Goal: Transaction & Acquisition: Book appointment/travel/reservation

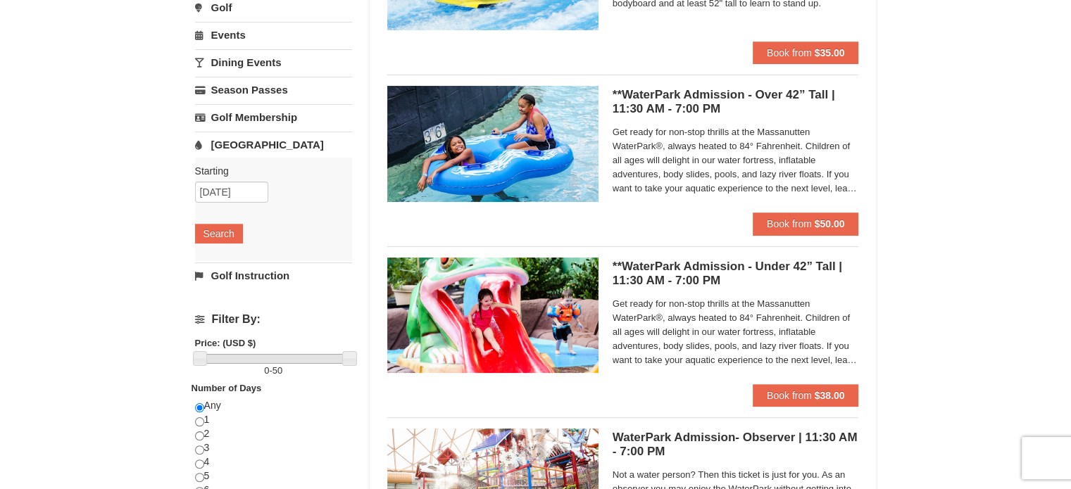
scroll to position [282, 0]
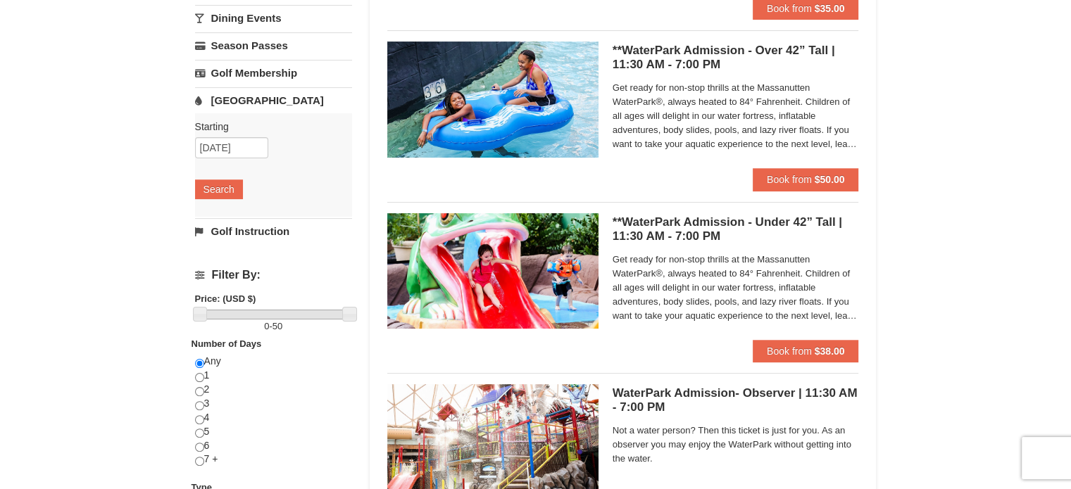
drag, startPoint x: 657, startPoint y: 266, endPoint x: 686, endPoint y: 269, distance: 29.0
click at [686, 269] on span "Get ready for non-stop thrills at the Massanutten WaterPark®, always heated to …" at bounding box center [735, 288] width 246 height 70
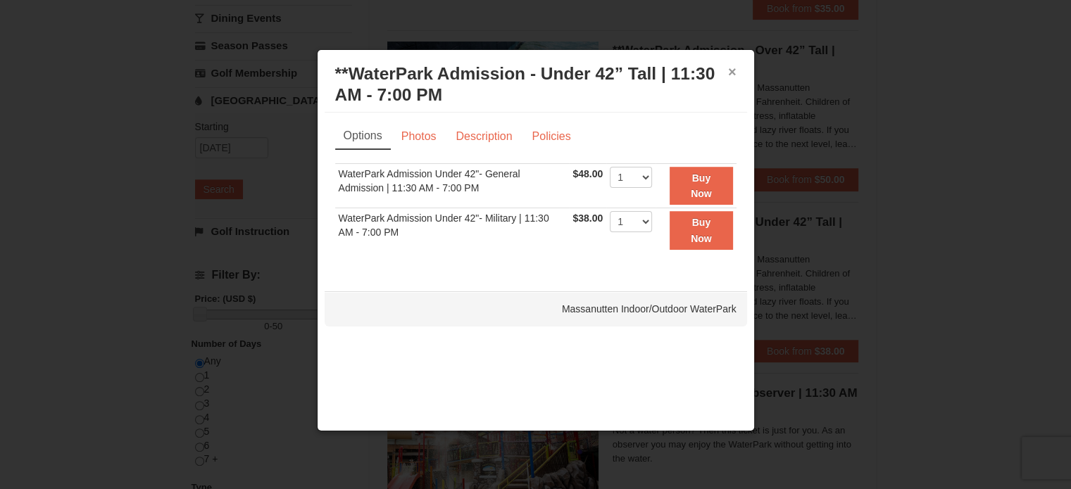
click at [735, 69] on button "×" at bounding box center [732, 72] width 8 height 14
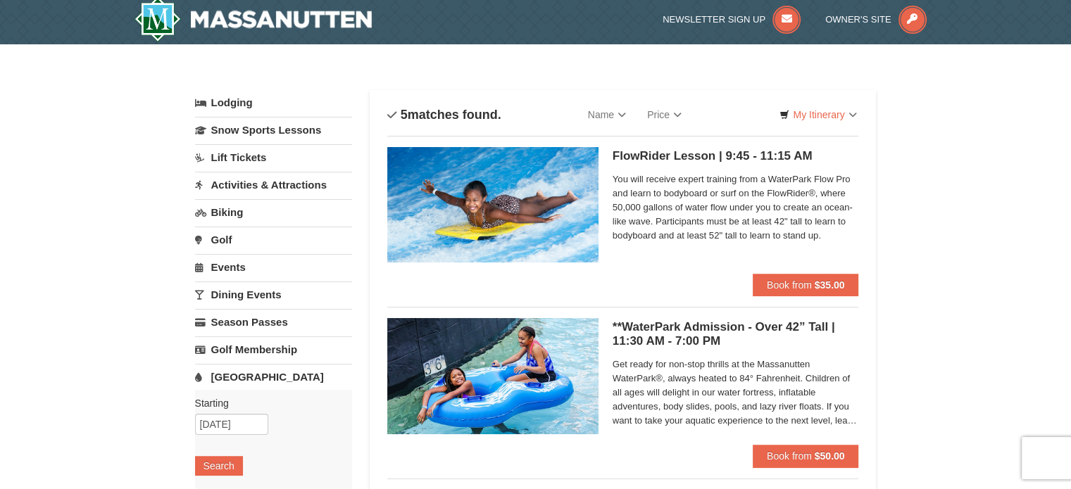
scroll to position [0, 0]
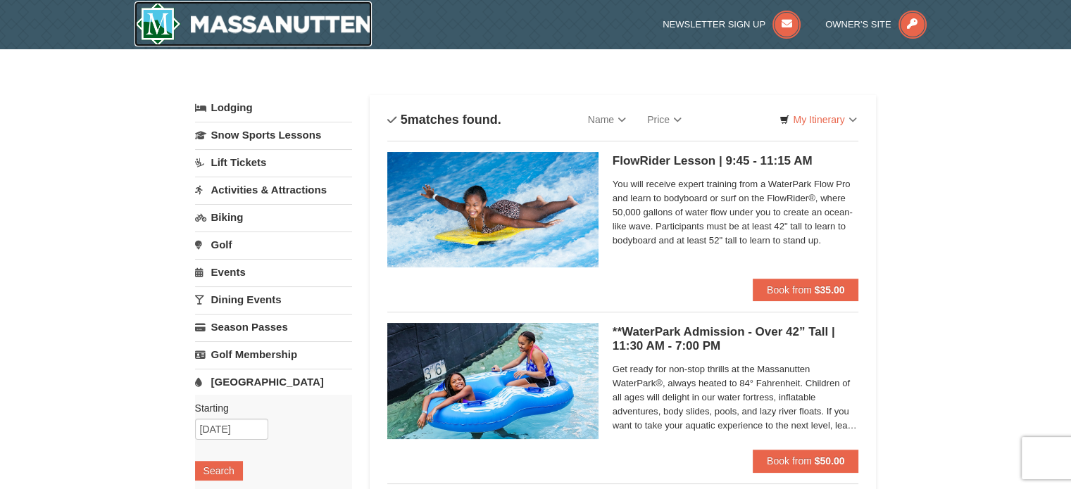
click at [294, 42] on img at bounding box center [253, 23] width 238 height 45
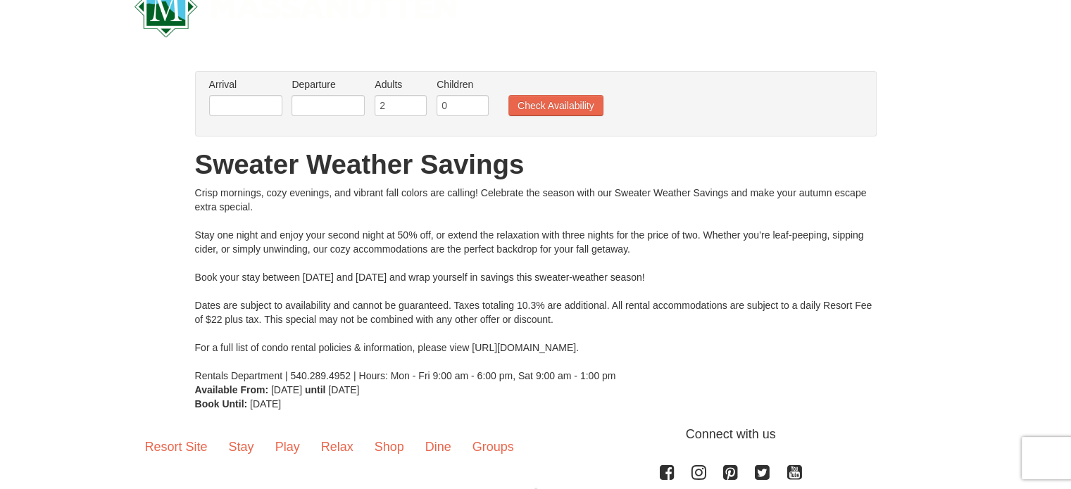
scroll to position [25, 0]
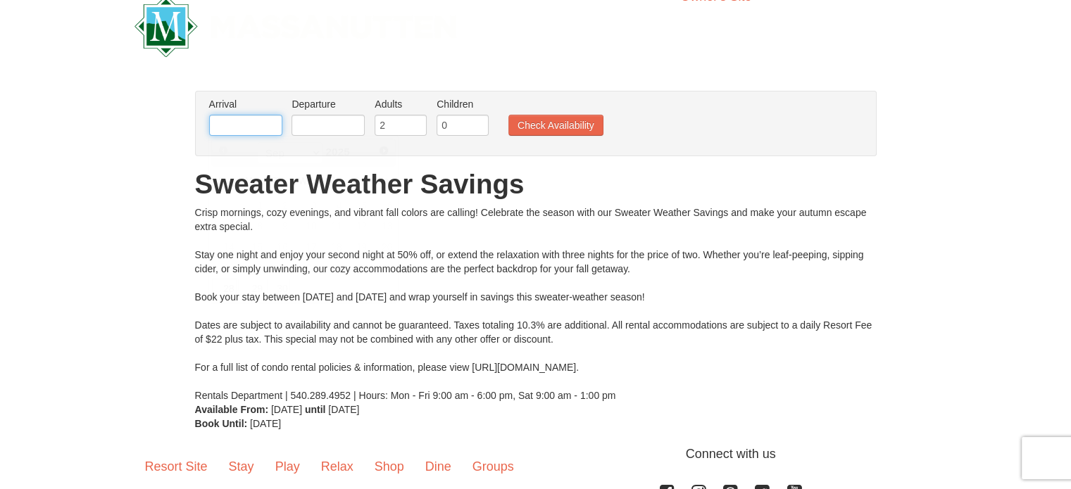
click at [245, 121] on input "text" at bounding box center [245, 125] width 73 height 21
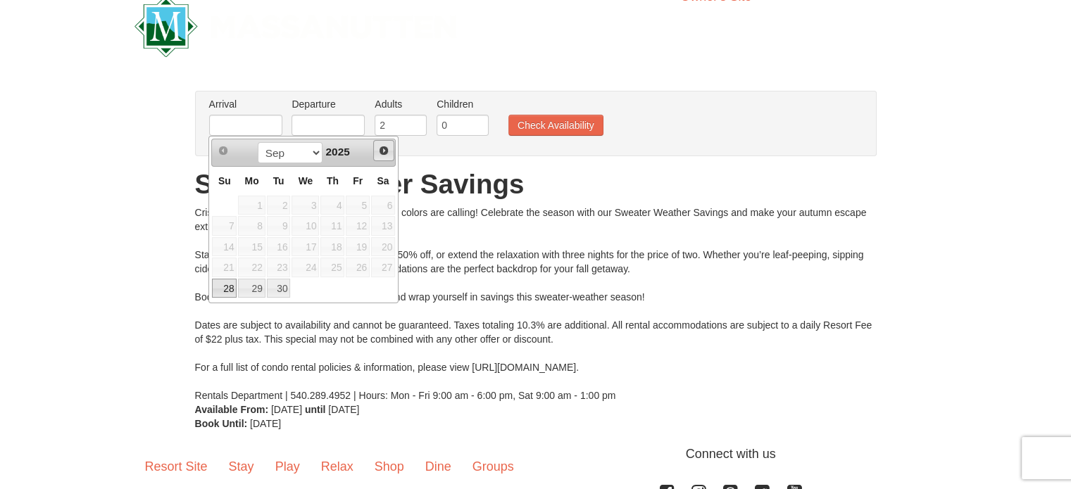
click at [384, 150] on span "Next" at bounding box center [383, 150] width 11 height 11
click at [328, 206] on link "2" at bounding box center [332, 206] width 24 height 20
type input "10/02/2025"
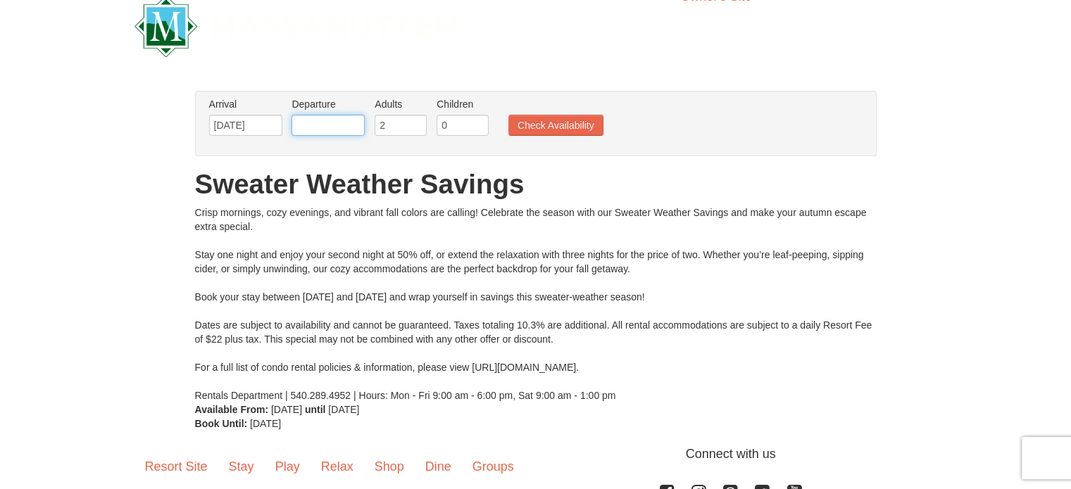
click at [335, 123] on input "text" at bounding box center [327, 125] width 73 height 21
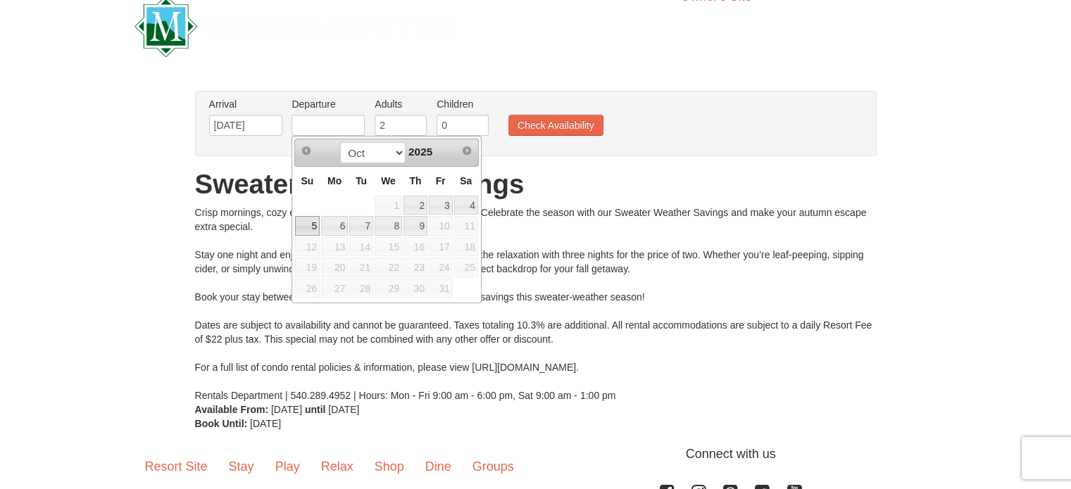
click at [316, 216] on link "5" at bounding box center [307, 226] width 25 height 20
type input "10/05/2025"
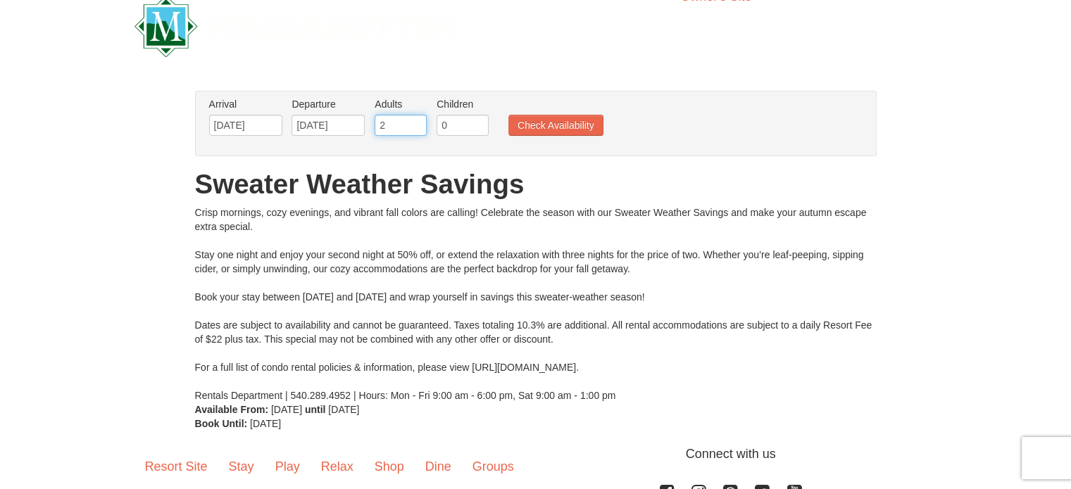
click at [393, 129] on input "2" at bounding box center [400, 125] width 52 height 21
click at [413, 123] on input "3" at bounding box center [400, 125] width 52 height 21
click at [413, 123] on input "4" at bounding box center [400, 125] width 52 height 21
click at [413, 123] on input "5" at bounding box center [400, 125] width 52 height 21
click at [413, 123] on input "6" at bounding box center [400, 125] width 52 height 21
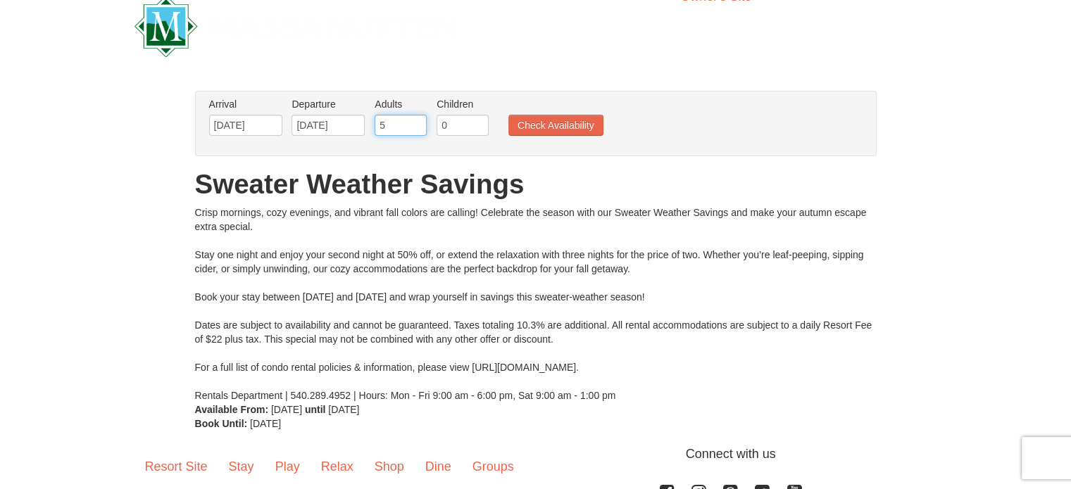
type input "5"
click at [417, 127] on input "5" at bounding box center [400, 125] width 52 height 21
type input "1"
click at [476, 120] on input "1" at bounding box center [462, 125] width 52 height 21
click at [544, 129] on button "Check Availability" at bounding box center [555, 125] width 95 height 21
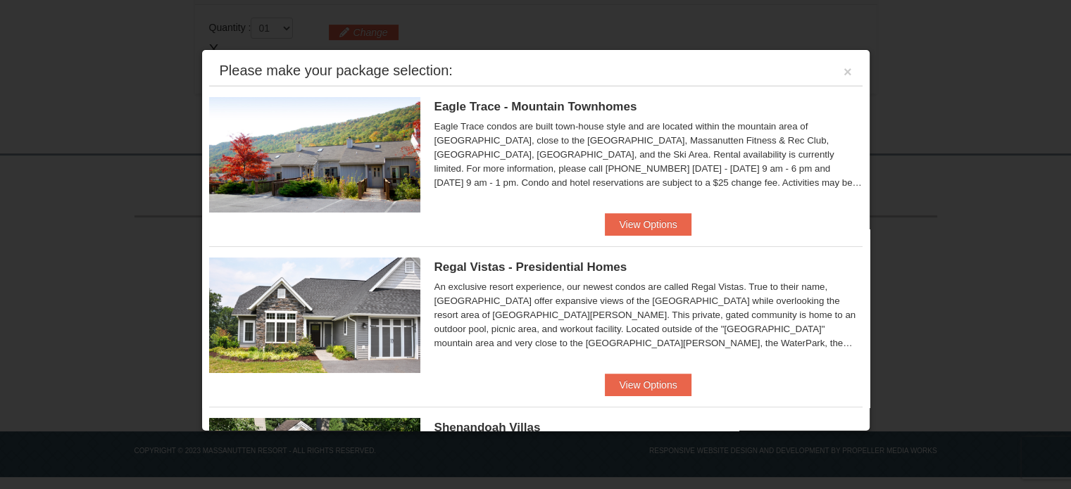
click at [831, 68] on div "Please make your package selection: ×" at bounding box center [535, 71] width 653 height 29
click at [843, 68] on button "×" at bounding box center [847, 72] width 8 height 14
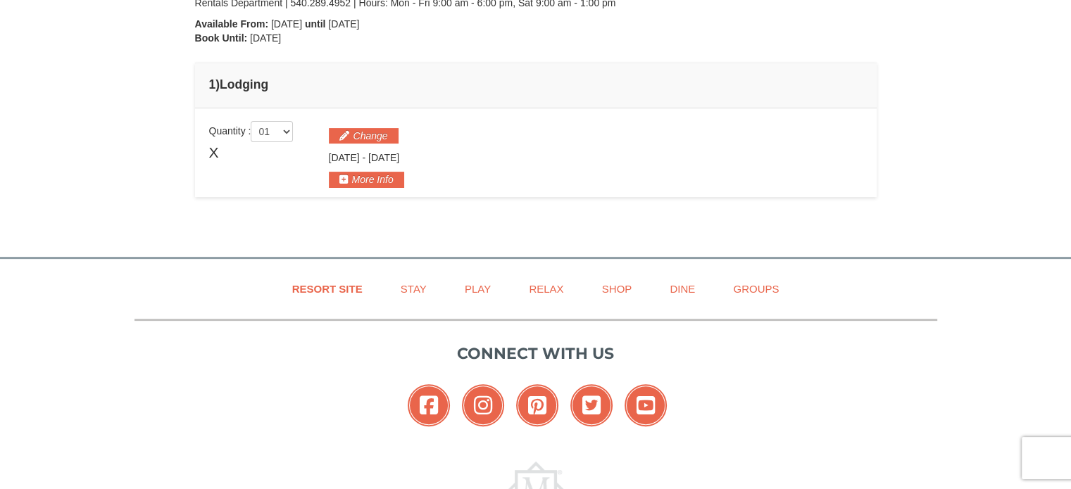
scroll to position [346, 0]
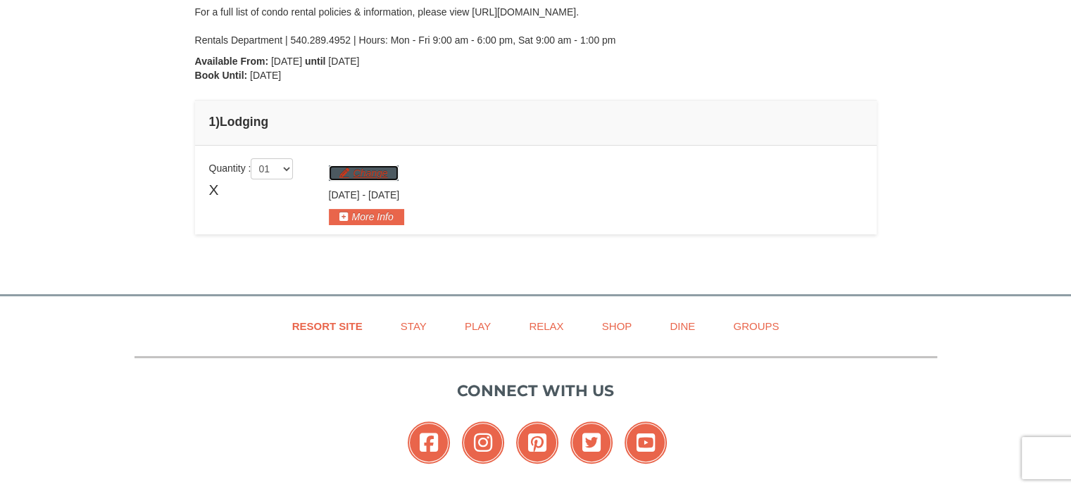
click at [372, 170] on button "Change" at bounding box center [364, 172] width 70 height 15
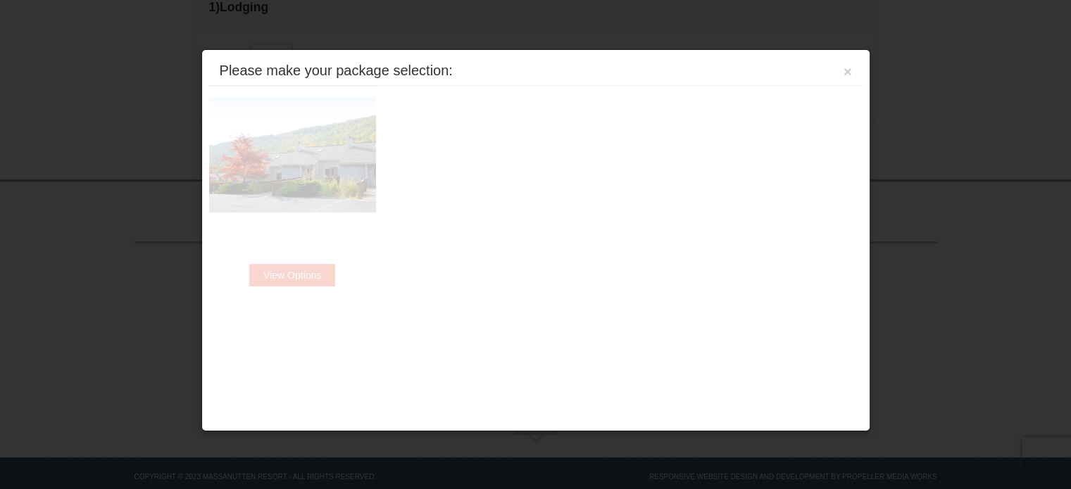
scroll to position [486, 0]
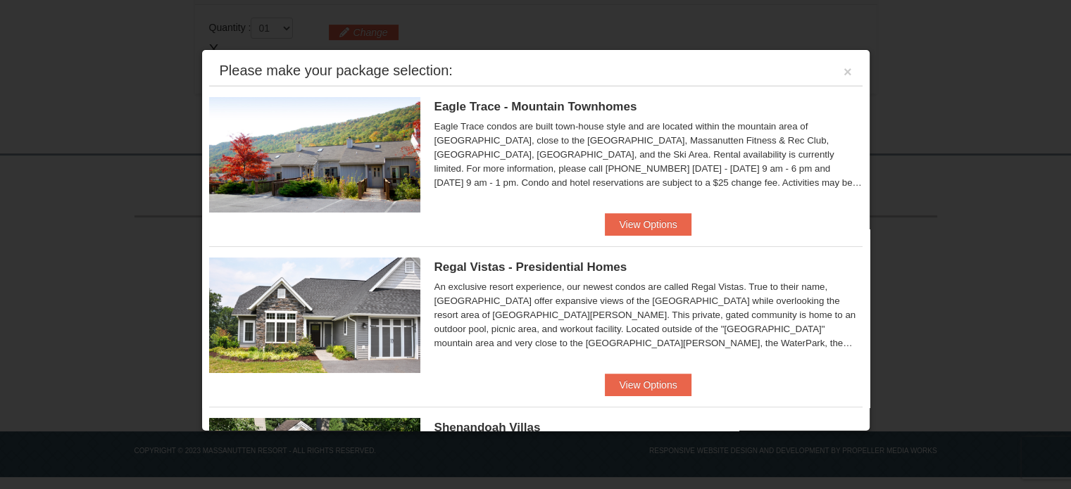
click at [844, 75] on div "Please make your package selection: ×" at bounding box center [535, 71] width 653 height 29
click at [843, 72] on button "×" at bounding box center [847, 72] width 8 height 14
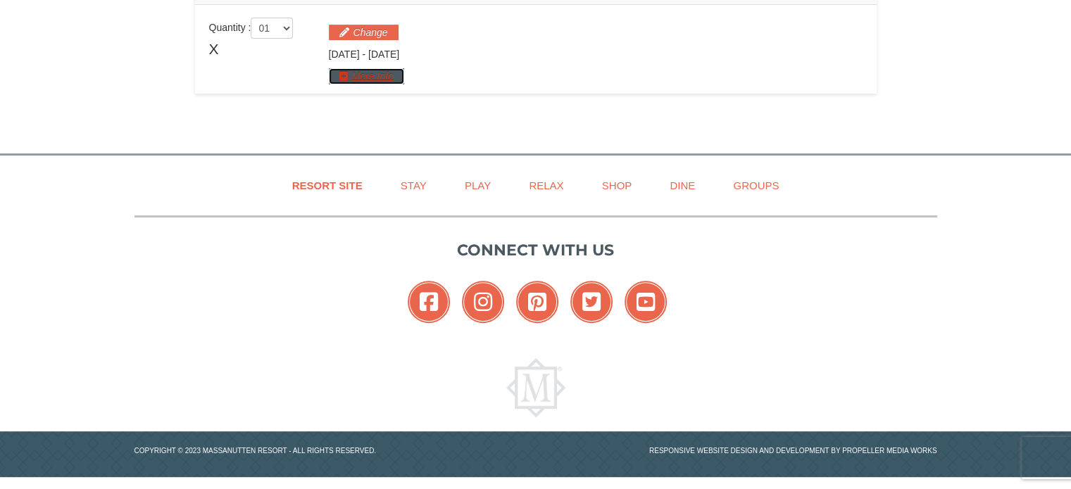
click at [349, 72] on button "More Info" at bounding box center [366, 75] width 75 height 15
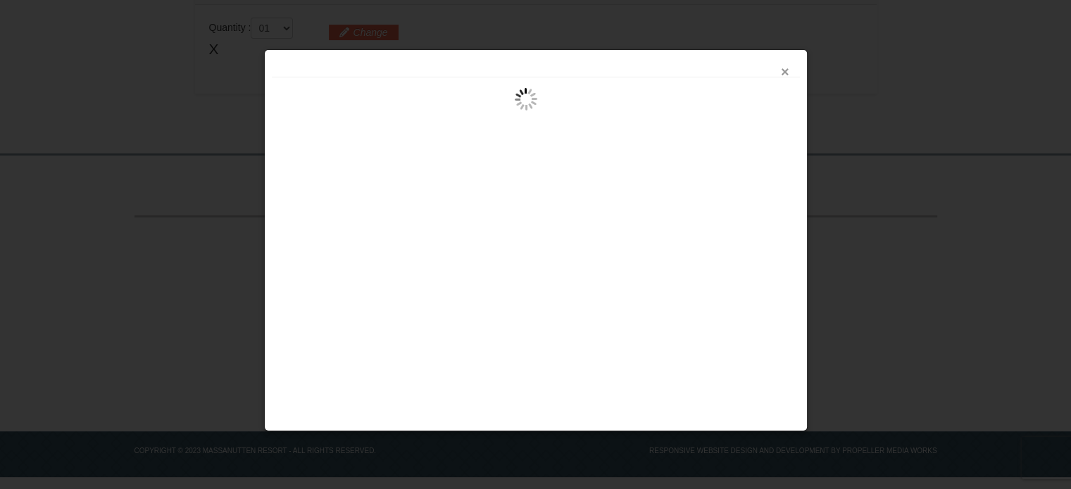
click at [782, 71] on button "×" at bounding box center [785, 72] width 8 height 14
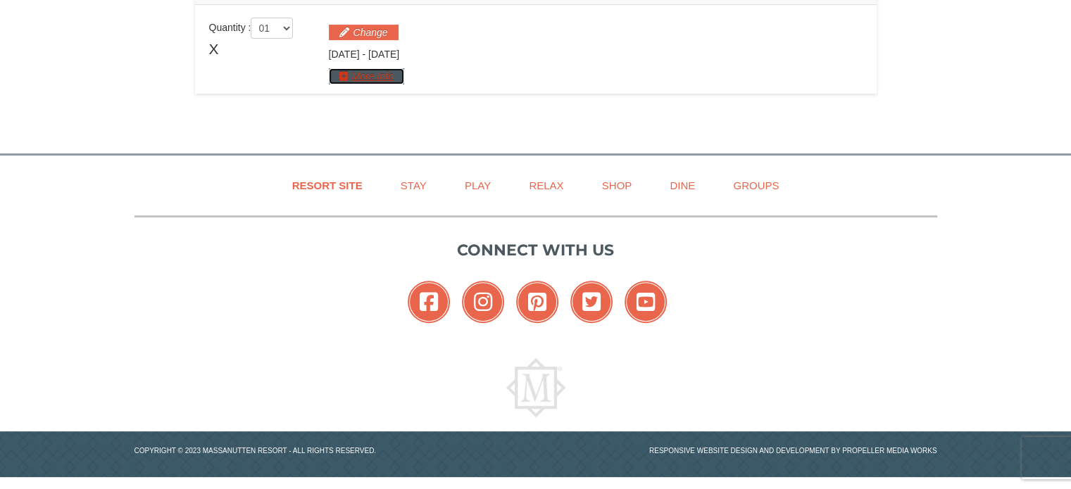
click at [374, 80] on button "More Info" at bounding box center [366, 75] width 75 height 15
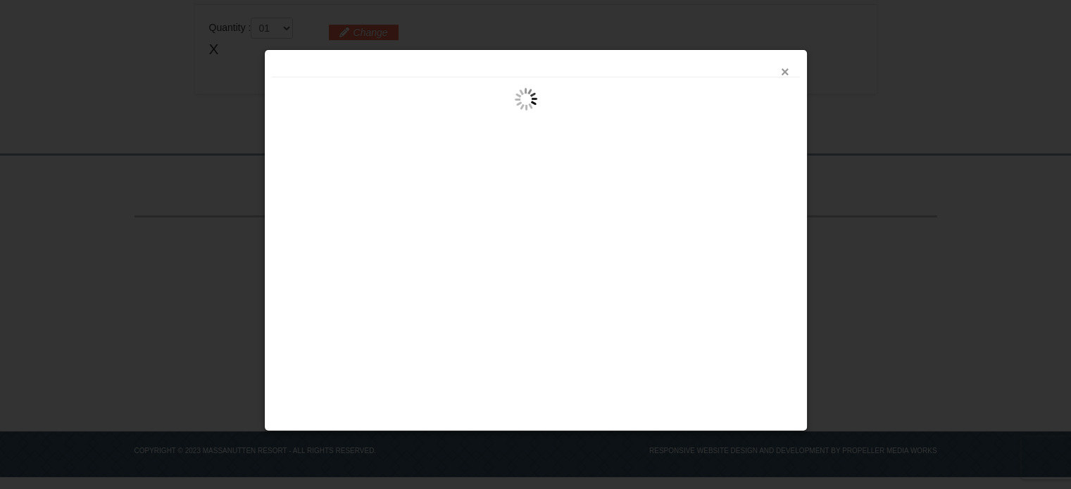
click at [788, 70] on button "×" at bounding box center [785, 72] width 8 height 14
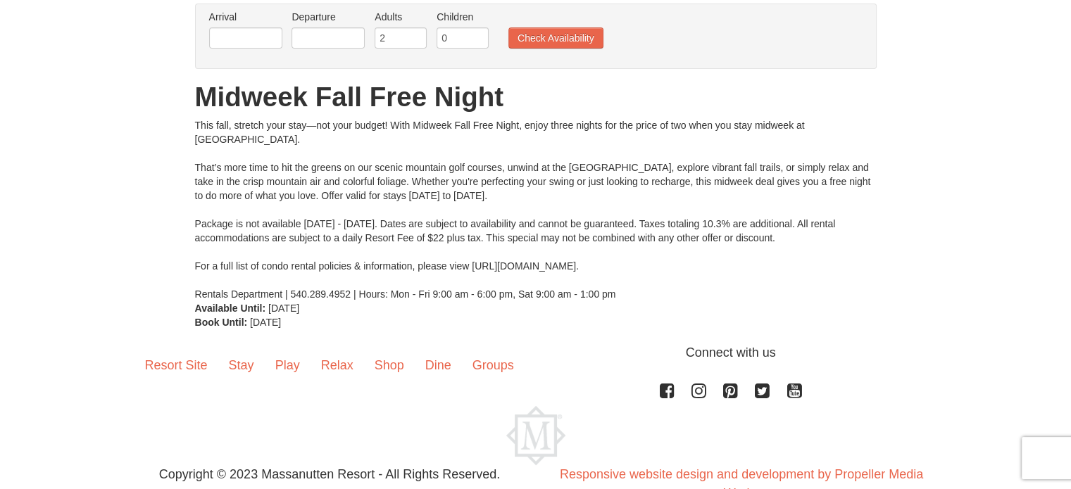
scroll to position [151, 0]
